Goal: Task Accomplishment & Management: Manage account settings

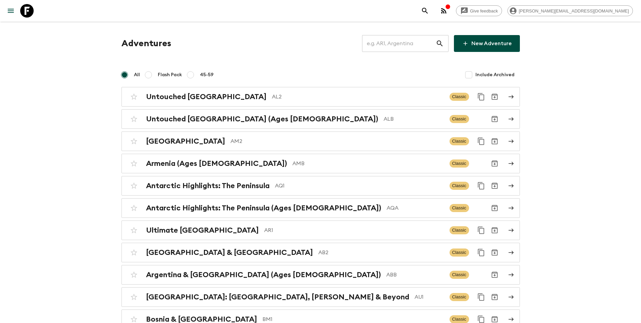
click at [397, 45] on input "text" at bounding box center [399, 43] width 74 height 19
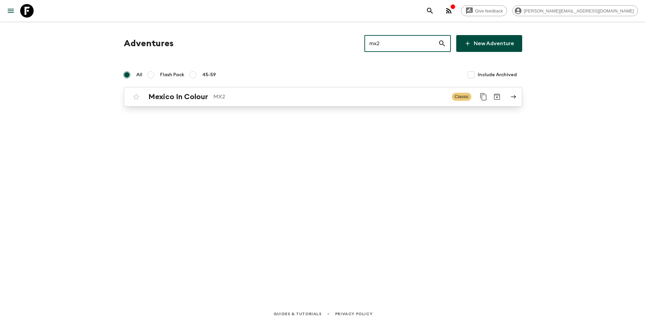
type input "mx2"
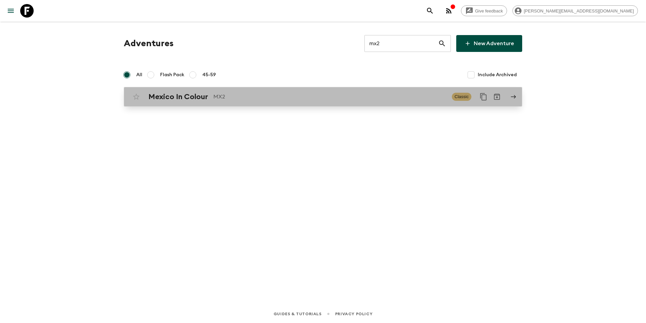
click at [306, 98] on p "MX2" at bounding box center [329, 97] width 233 height 8
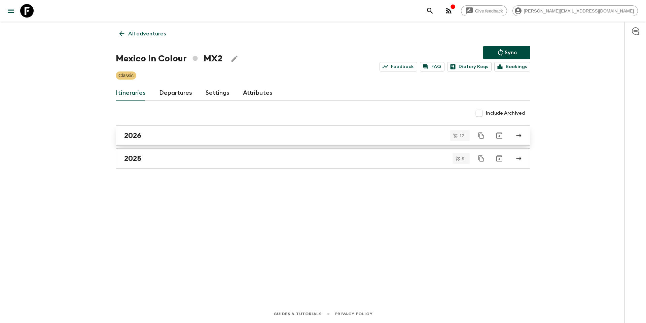
click at [230, 133] on div "2026" at bounding box center [316, 135] width 385 height 9
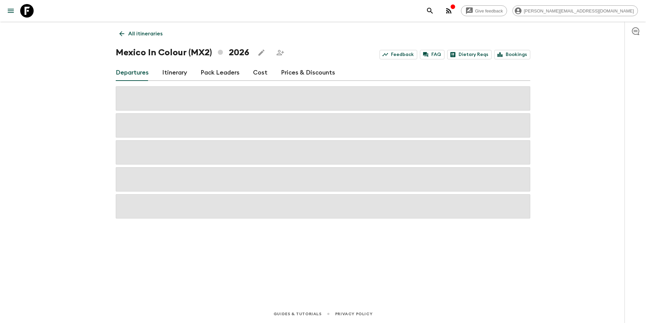
click at [294, 73] on link "Prices & Discounts" at bounding box center [308, 73] width 54 height 16
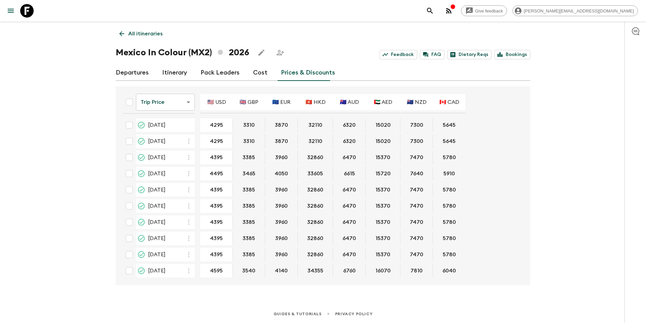
click at [130, 126] on input "checkbox" at bounding box center [129, 124] width 13 height 13
checkbox input "true"
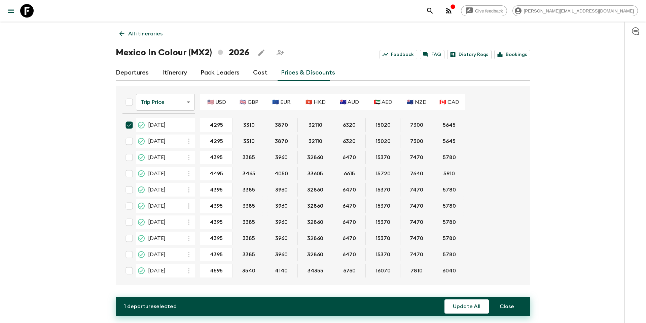
click at [130, 140] on input "checkbox" at bounding box center [129, 140] width 13 height 13
checkbox input "true"
click at [127, 190] on input "checkbox" at bounding box center [129, 189] width 13 height 13
checkbox input "true"
click at [129, 222] on input "checkbox" at bounding box center [129, 221] width 13 height 13
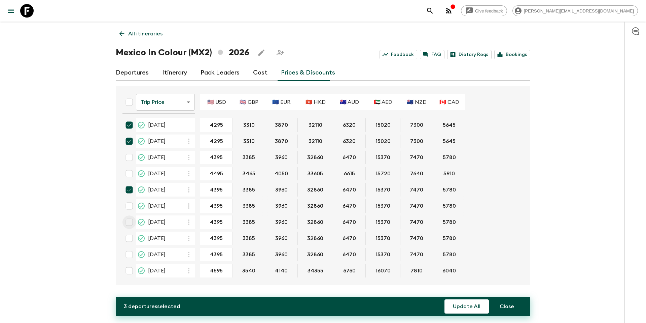
checkbox input "true"
click at [464, 309] on button "Update All" at bounding box center [467, 306] width 44 height 14
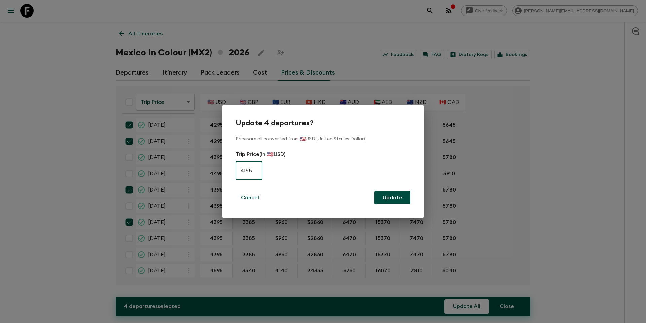
type input "4195"
click at [393, 197] on button "Update" at bounding box center [393, 197] width 36 height 13
checkbox input "false"
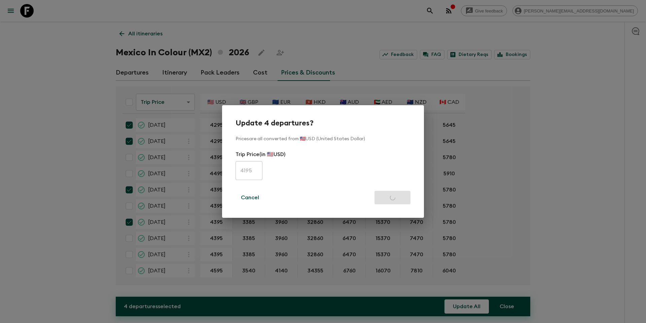
checkbox input "false"
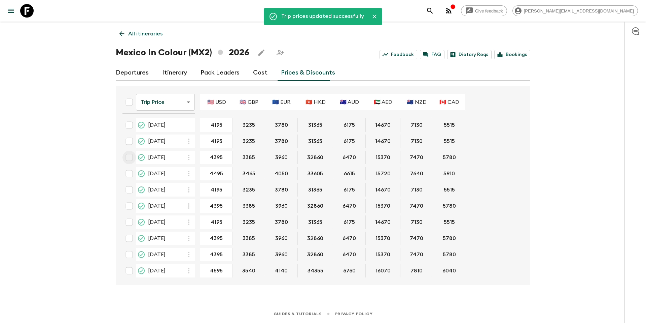
click at [131, 157] on input "checkbox" at bounding box center [129, 157] width 13 height 13
checkbox input "true"
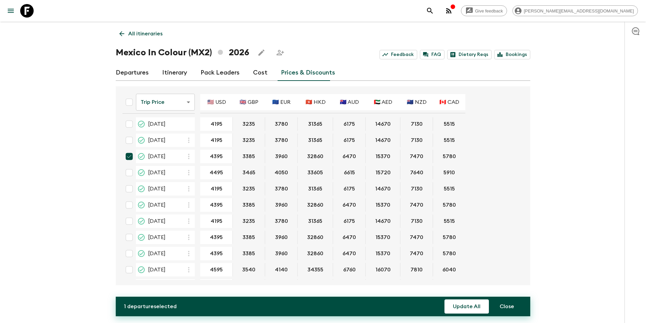
scroll to position [1, 0]
click at [131, 237] on input "checkbox" at bounding box center [129, 236] width 13 height 13
checkbox input "true"
click at [130, 248] on input "checkbox" at bounding box center [129, 252] width 13 height 13
checkbox input "true"
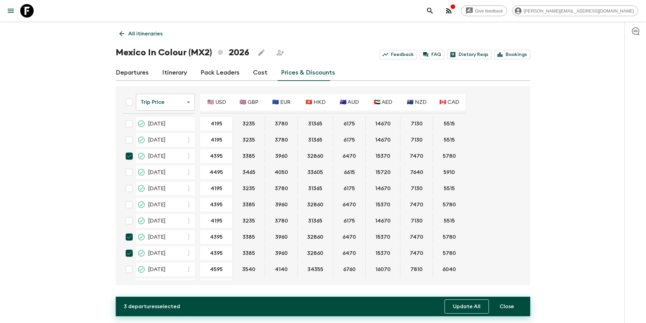
click at [466, 309] on button "Update All" at bounding box center [467, 306] width 44 height 14
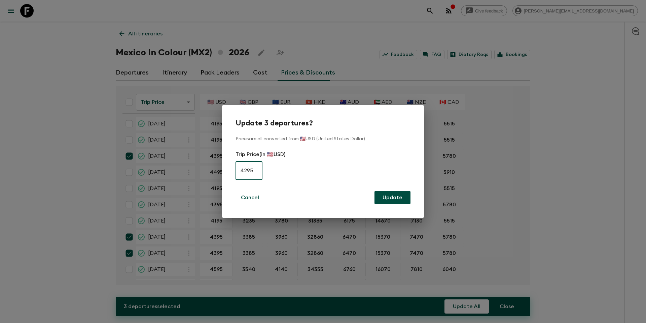
type input "4295"
click at [407, 200] on button "Update" at bounding box center [393, 197] width 36 height 13
checkbox input "false"
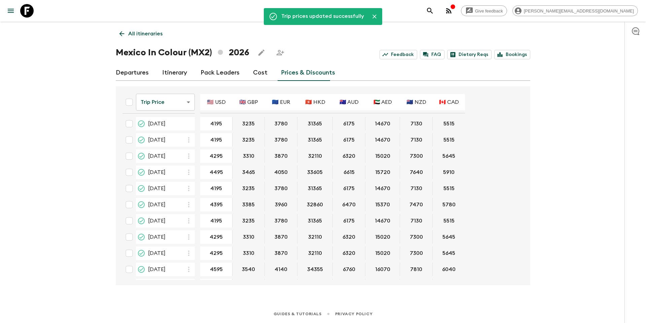
type input "4395"
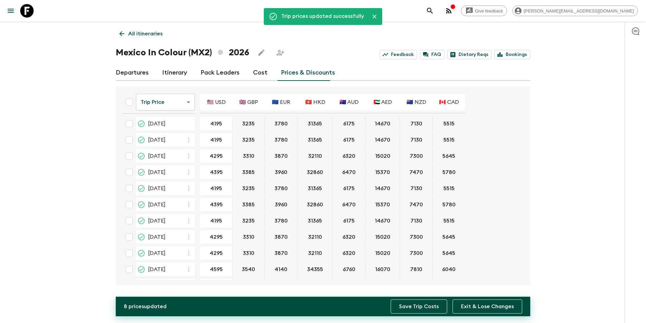
click at [424, 308] on button "Save Trip Costs" at bounding box center [419, 306] width 57 height 14
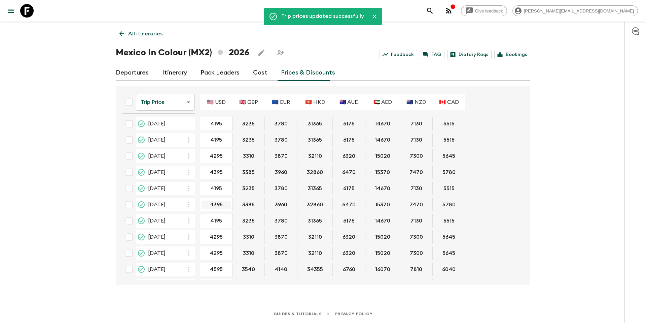
type input "4495"
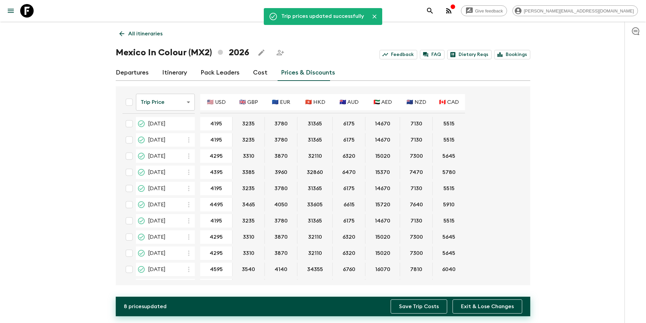
click at [426, 308] on button "Save Trip Costs" at bounding box center [419, 306] width 57 height 14
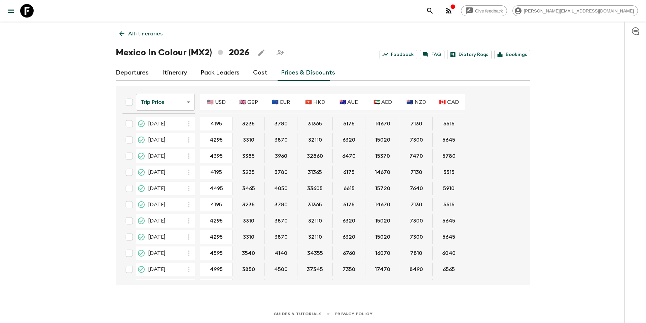
scroll to position [33, 0]
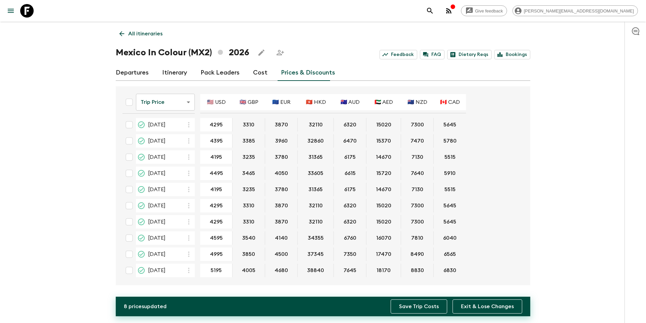
click at [417, 311] on button "Save Trip Costs" at bounding box center [419, 306] width 57 height 14
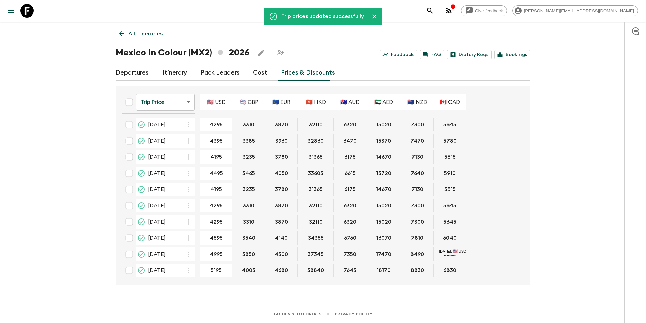
click at [156, 35] on p "All itineraries" at bounding box center [145, 34] width 34 height 8
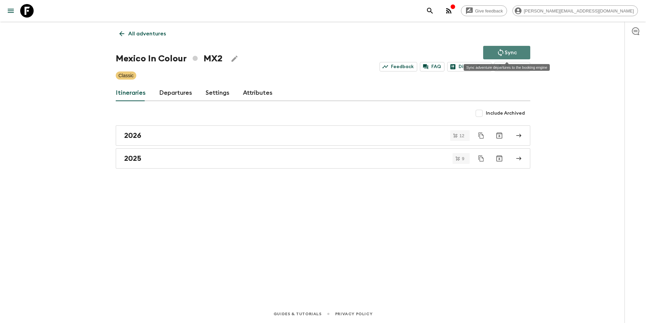
click at [517, 51] on button "Sync" at bounding box center [506, 52] width 47 height 13
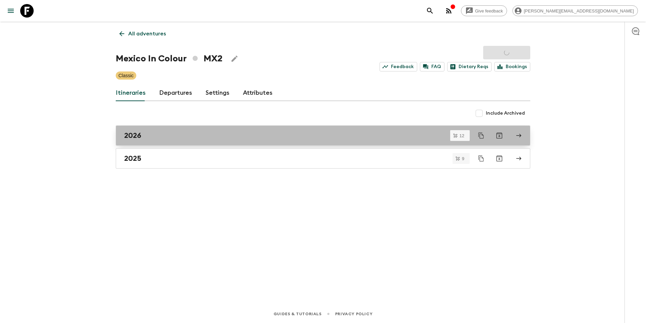
click at [167, 134] on div "2026" at bounding box center [316, 135] width 385 height 9
